Goal: Information Seeking & Learning: Understand process/instructions

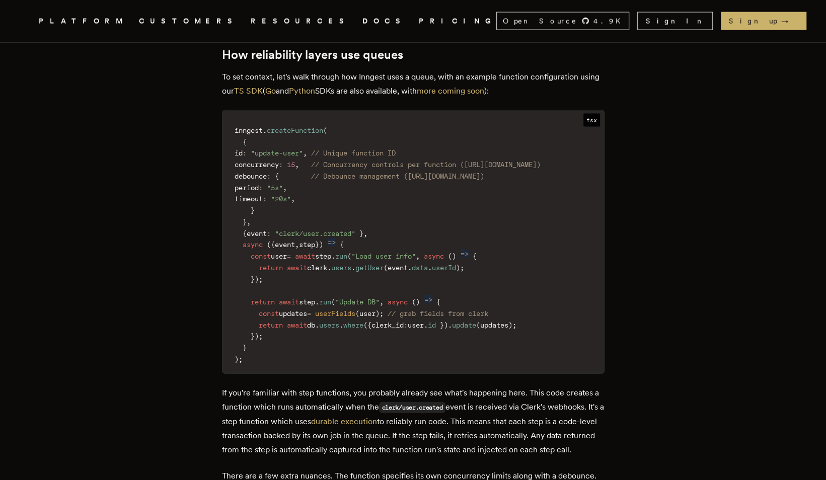
scroll to position [1236, 0]
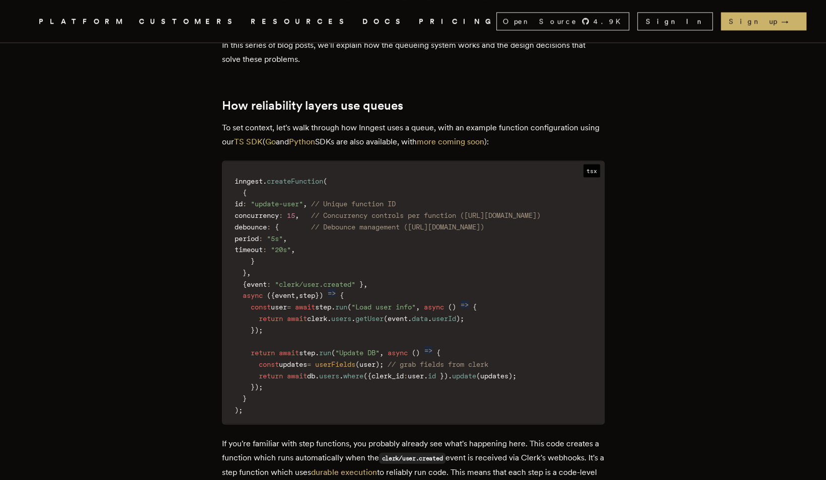
click at [267, 222] on span "debounce" at bounding box center [251, 226] width 32 height 8
drag, startPoint x: 276, startPoint y: 184, endPoint x: 262, endPoint y: 181, distance: 14.9
click at [262, 222] on span "debounce" at bounding box center [251, 226] width 32 height 8
click at [275, 189] on code "inngest . createFunction ( { id : "update-user" , // Unique function ID concurr…" at bounding box center [412, 295] width 381 height 257
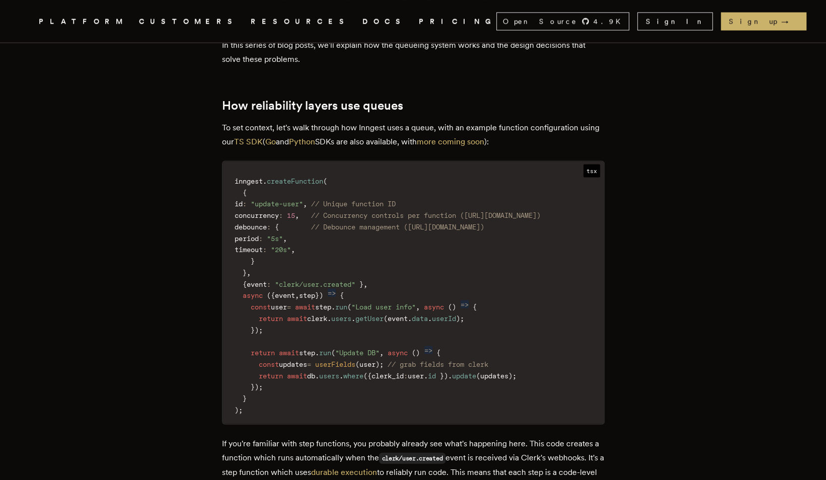
click at [267, 222] on span "debounce" at bounding box center [251, 226] width 32 height 8
copy span "debounce"
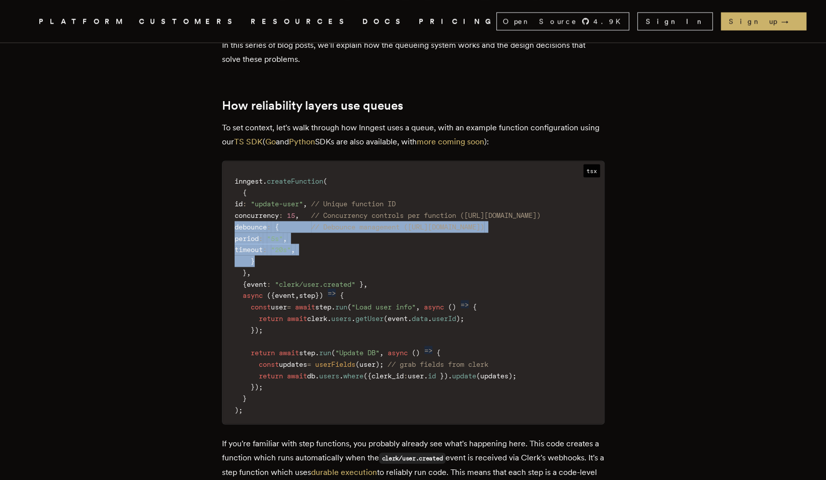
drag, startPoint x: 263, startPoint y: 213, endPoint x: 235, endPoint y: 183, distance: 41.3
click at [235, 183] on code "inngest . createFunction ( { id : "update-user" , // Unique function ID concurr…" at bounding box center [412, 295] width 381 height 257
copy code "debounce : { // Debounce management ([URL][DOMAIN_NAME]) period : "5s" , timeou…"
